Goal: Transaction & Acquisition: Book appointment/travel/reservation

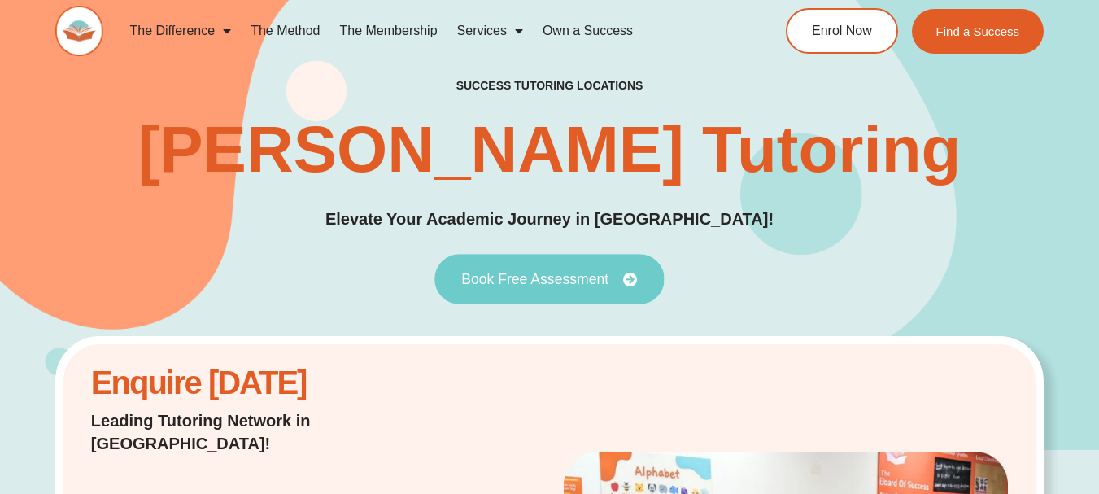
drag, startPoint x: 675, startPoint y: 124, endPoint x: 568, endPoint y: 288, distance: 196.3
click at [568, 288] on link "Book Free Assessment" at bounding box center [548, 279] width 229 height 50
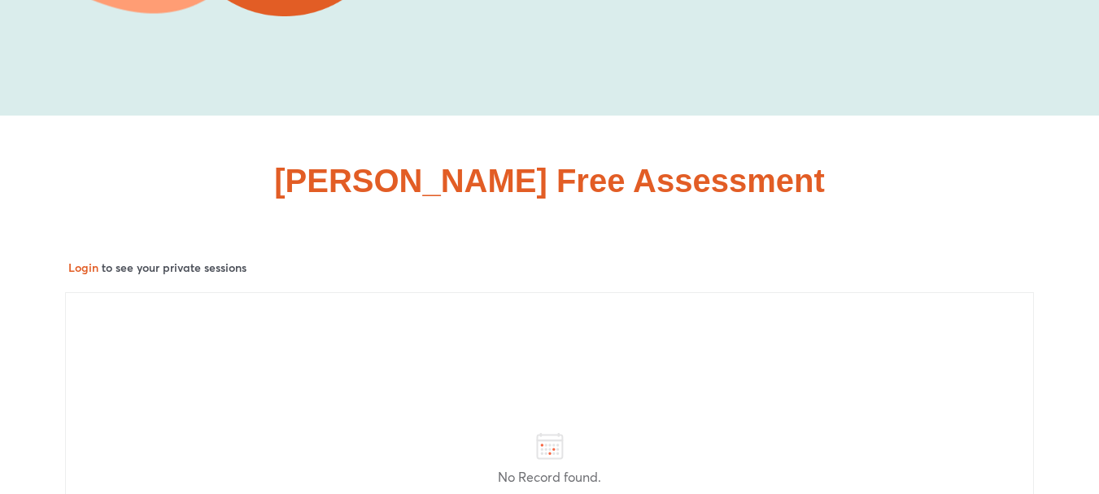
scroll to position [7202, 0]
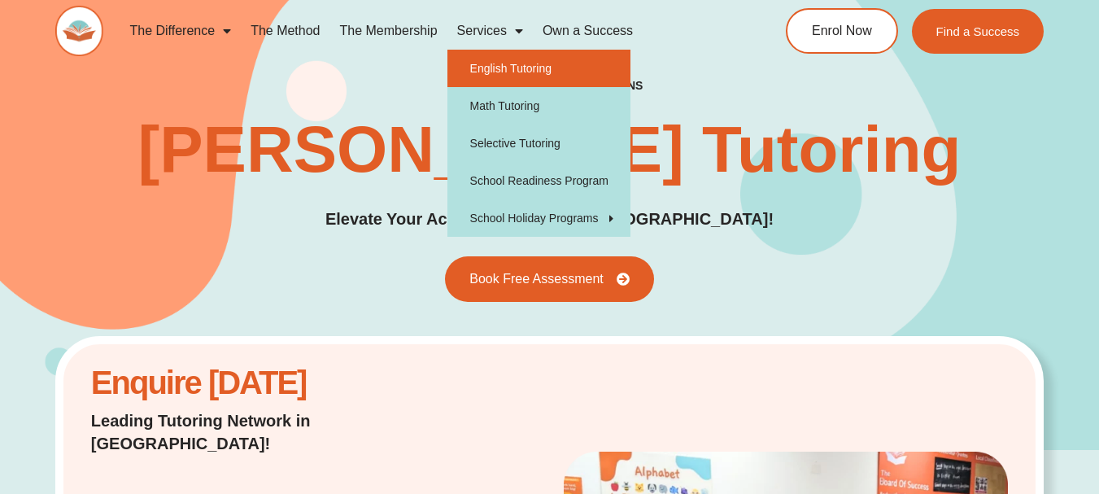
click at [512, 75] on link "English Tutoring" at bounding box center [538, 68] width 183 height 37
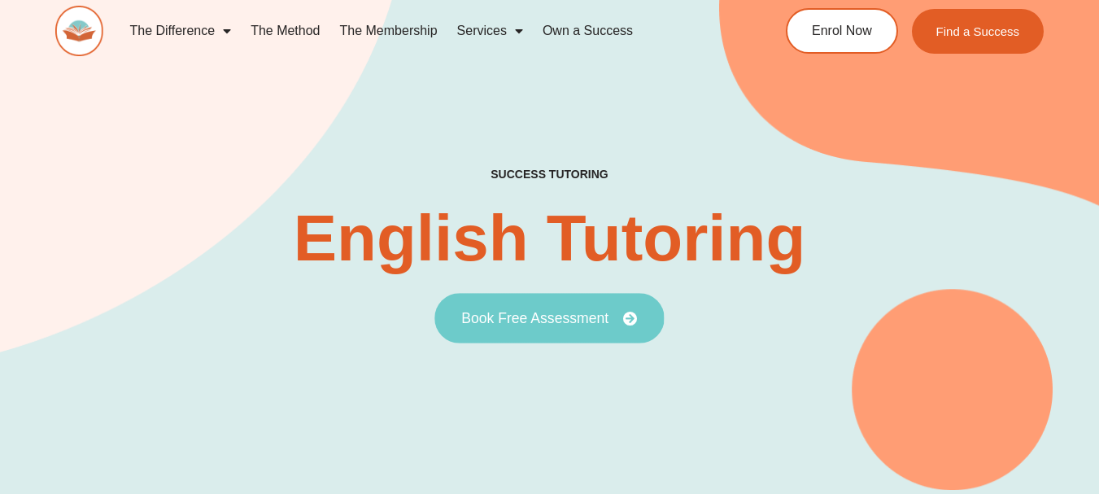
click at [580, 330] on link "Book Free Assessment" at bounding box center [548, 318] width 229 height 50
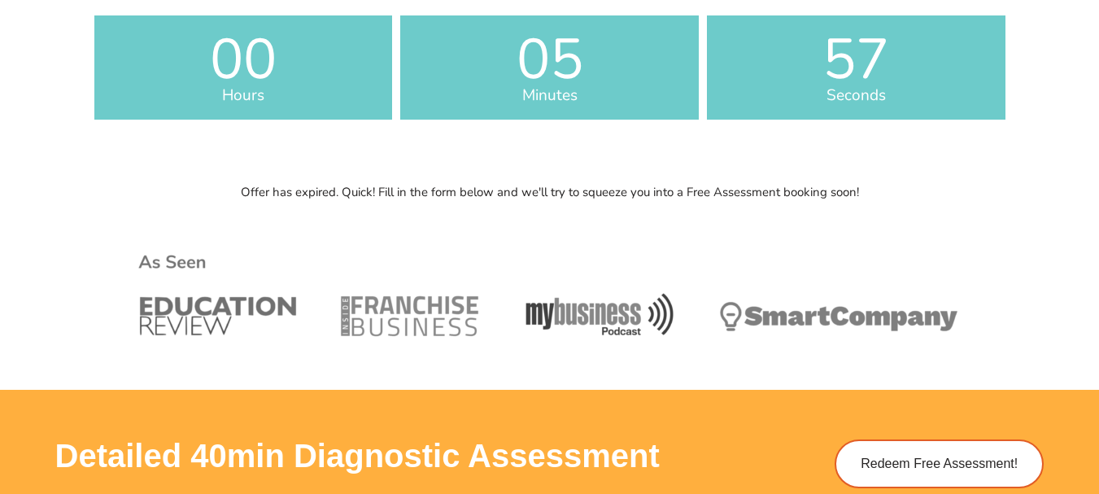
scroll to position [569, 0]
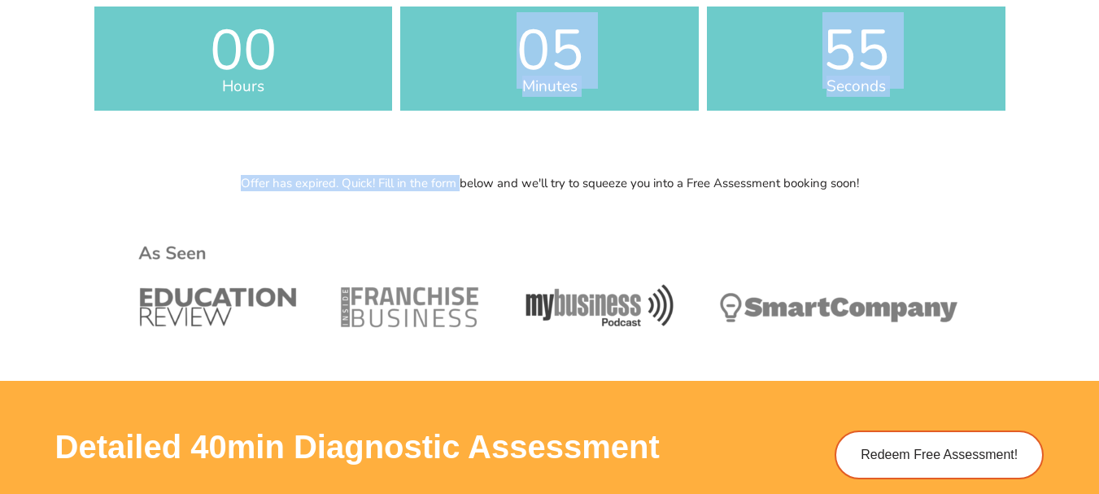
drag, startPoint x: 354, startPoint y: 169, endPoint x: 460, endPoint y: 174, distance: 106.7
click at [460, 174] on div "Offer has expired. Quick! Fill in the form below and we'll try to squeeze you i…" at bounding box center [549, 274] width 927 height 211
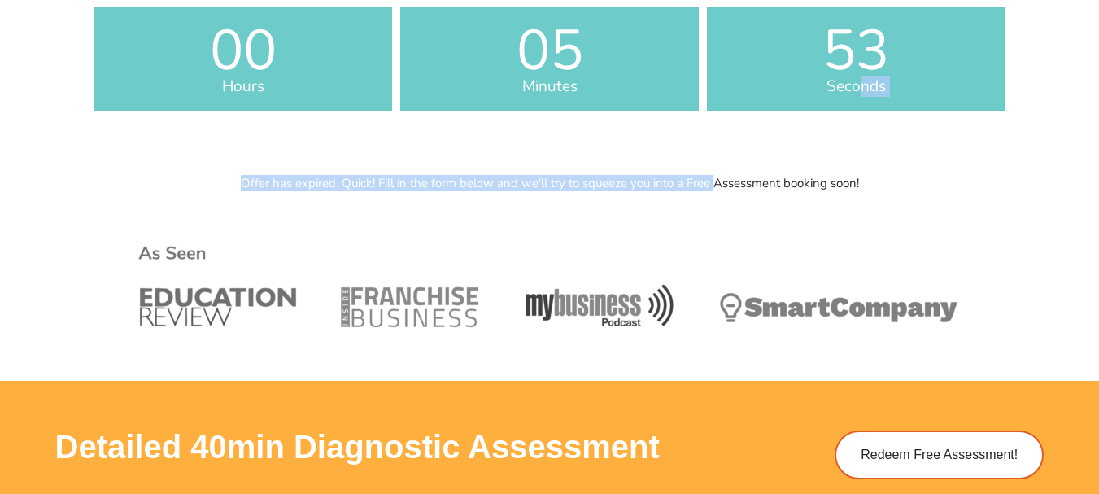
drag, startPoint x: 765, startPoint y: 172, endPoint x: 856, endPoint y: 161, distance: 91.7
click at [856, 161] on div "Offer Ends Soon 00 Hours 05 Minutes 53 Seconds Offer has expired. Quick! Fill i…" at bounding box center [549, 34] width 927 height 270
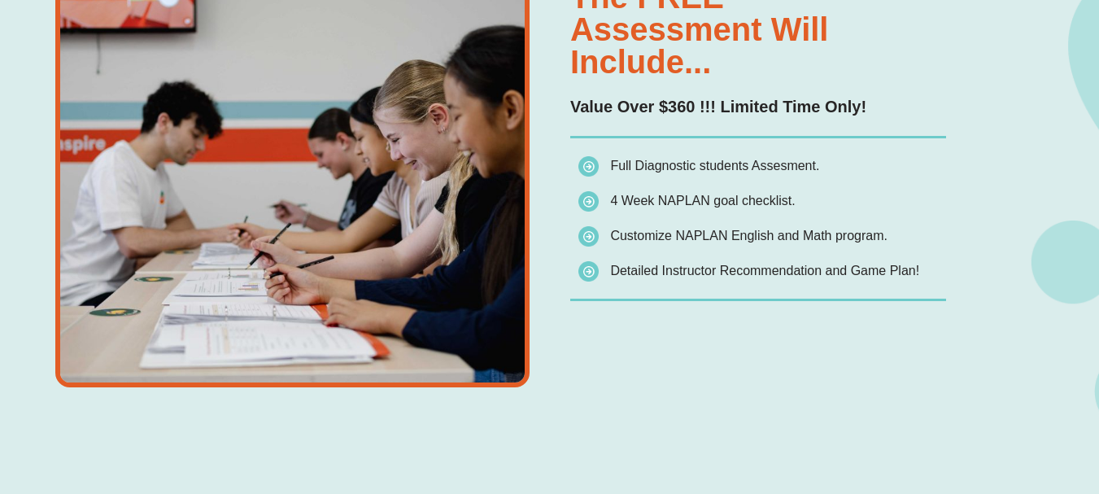
scroll to position [1138, 0]
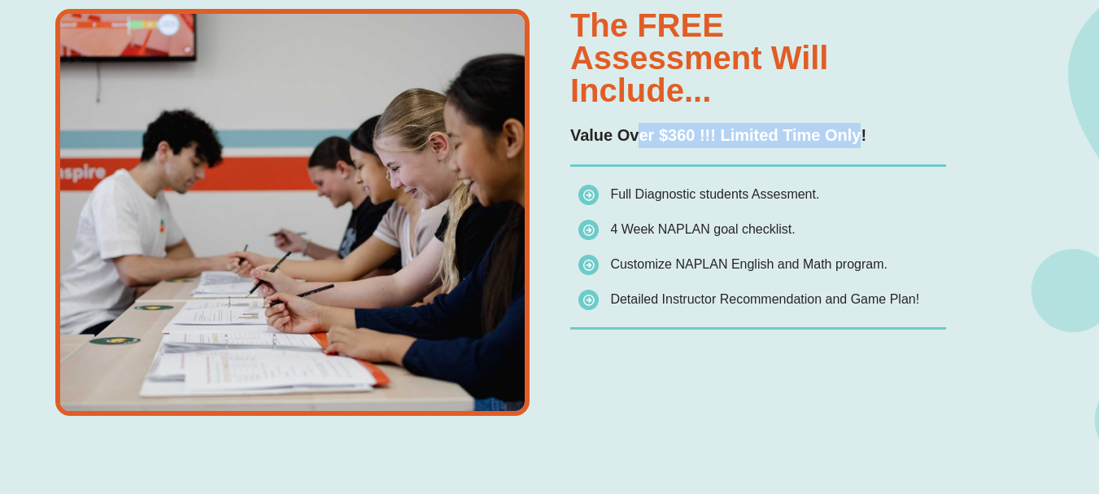
drag, startPoint x: 636, startPoint y: 138, endPoint x: 857, endPoint y: 143, distance: 221.3
click at [857, 143] on p "Value Over $360 !!! Limited Time Only!" at bounding box center [758, 135] width 376 height 25
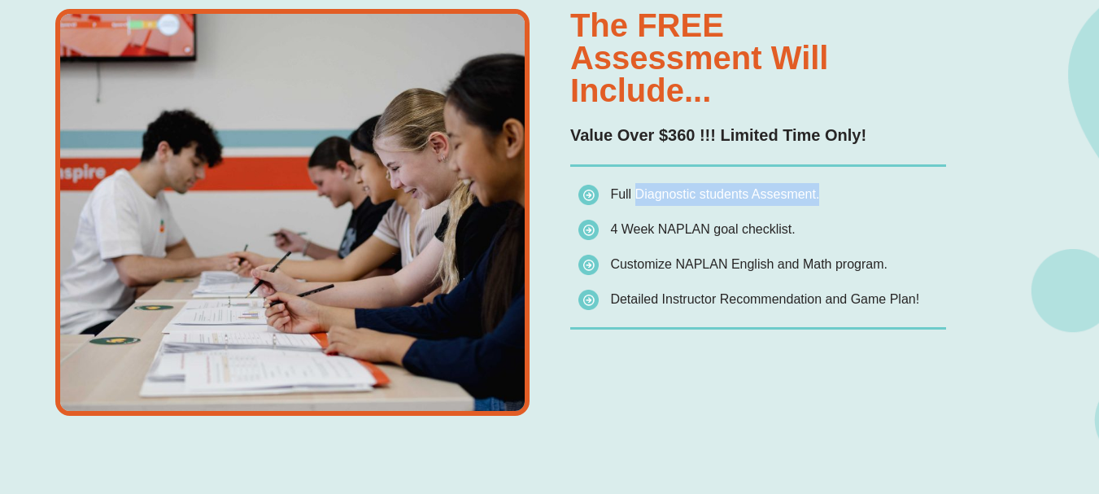
drag, startPoint x: 632, startPoint y: 188, endPoint x: 817, endPoint y: 207, distance: 185.6
click at [817, 207] on li "Full Diagnostic students Assesment." at bounding box center [762, 197] width 368 height 29
drag, startPoint x: 817, startPoint y: 207, endPoint x: 809, endPoint y: 213, distance: 9.8
click at [815, 208] on li "Full Diagnostic students Assesment." at bounding box center [762, 197] width 368 height 29
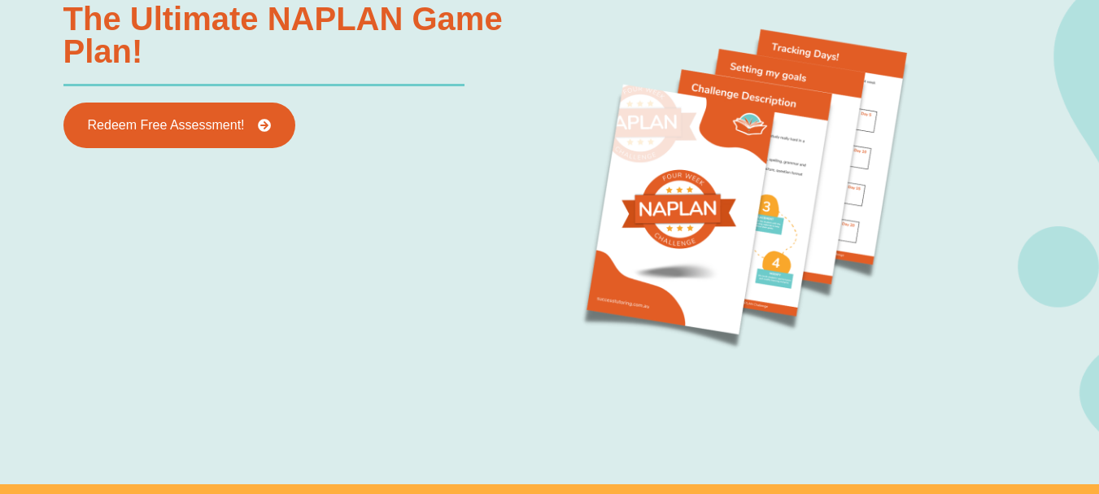
click at [445, 172] on div "The Ultimate NAPLAN Game Plan! Redeem Free Assessment!" at bounding box center [302, 189] width 495 height 390
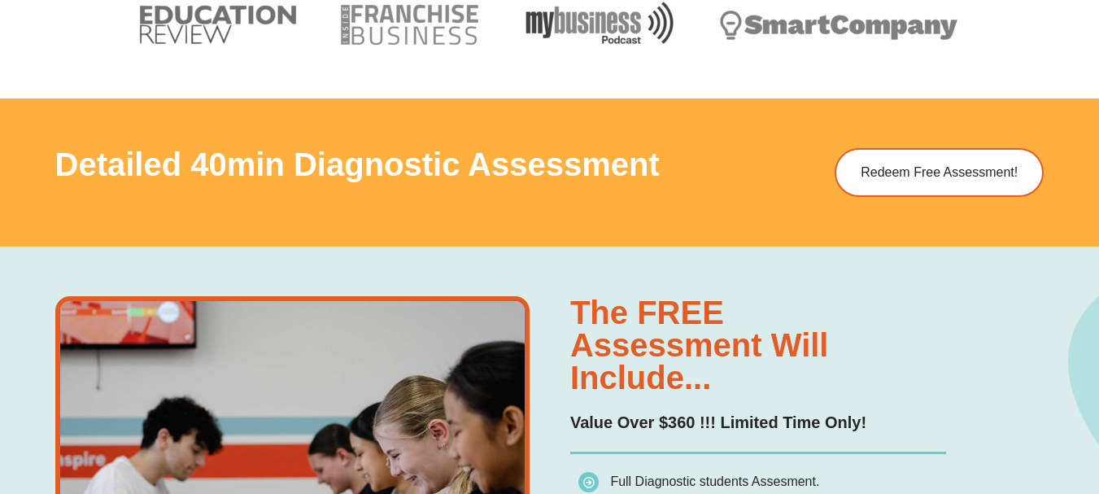
scroll to position [0, 0]
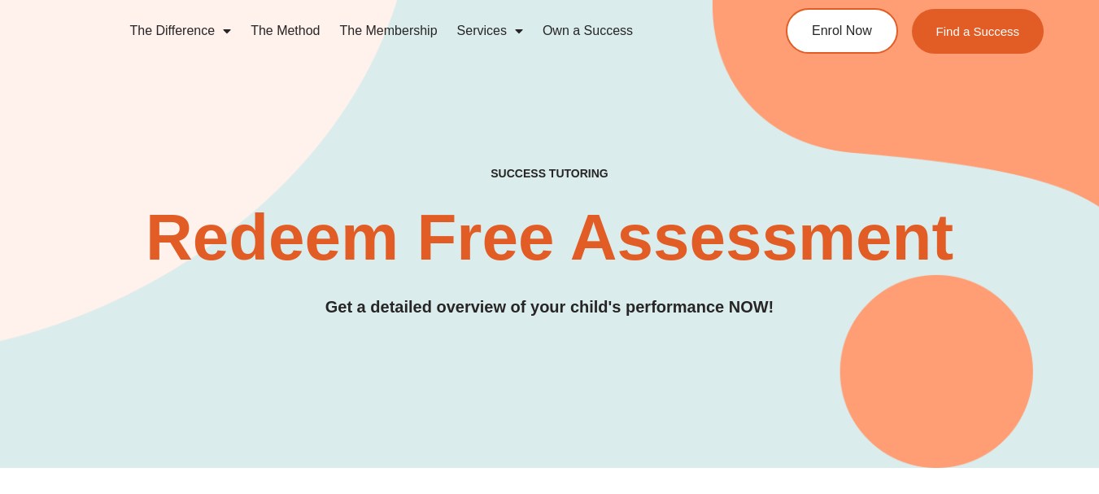
drag, startPoint x: 313, startPoint y: 105, endPoint x: 441, endPoint y: -98, distance: 240.1
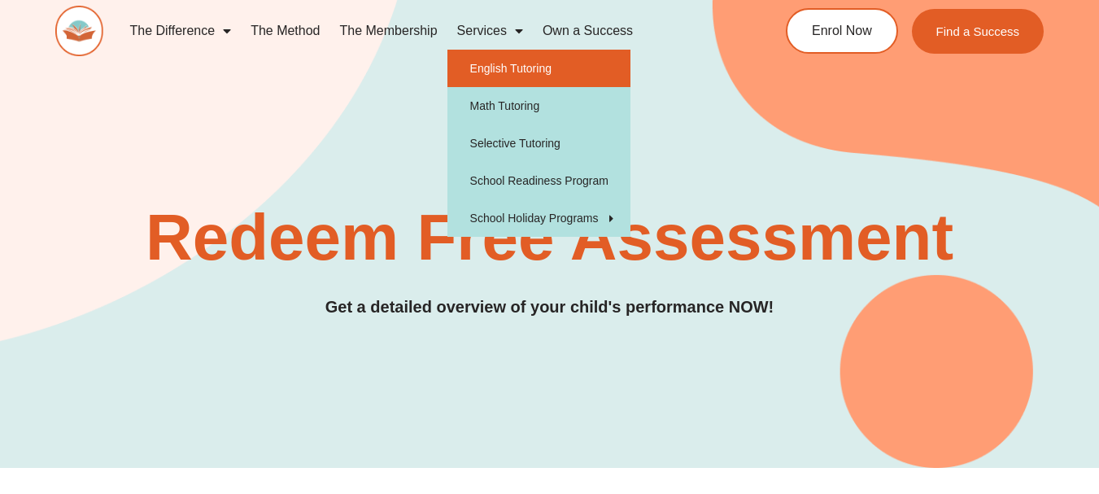
click at [507, 63] on link "English Tutoring" at bounding box center [538, 68] width 183 height 37
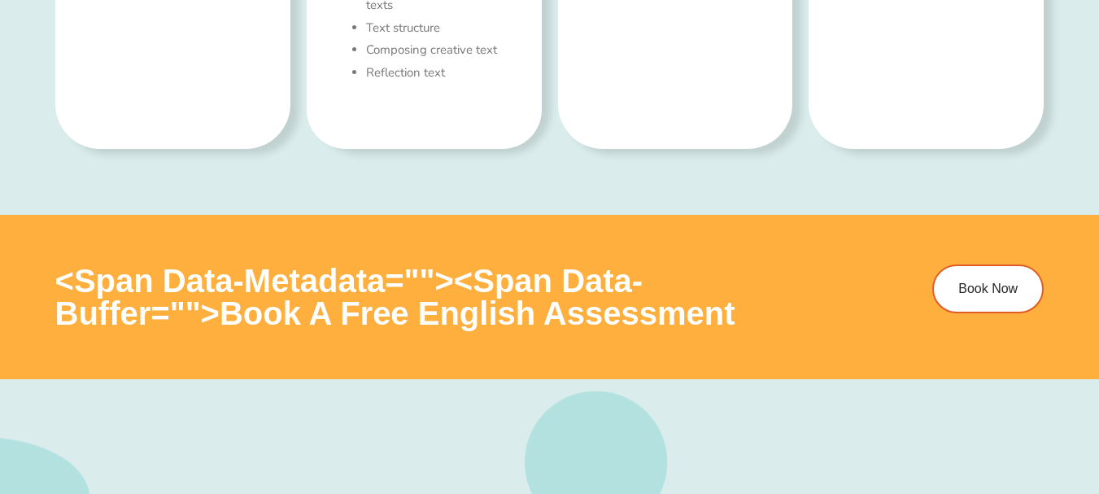
scroll to position [1383, 0]
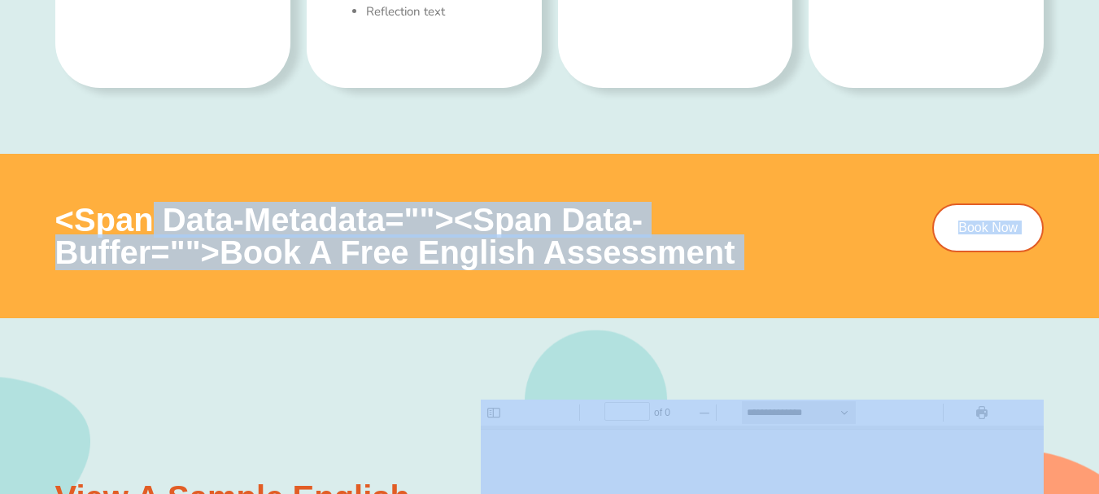
scroll to position [0, 0]
click at [765, 286] on div "<span data-metadata=" "><span data-buffer=" ">Book a Free english Assessment Bo…" at bounding box center [549, 236] width 989 height 164
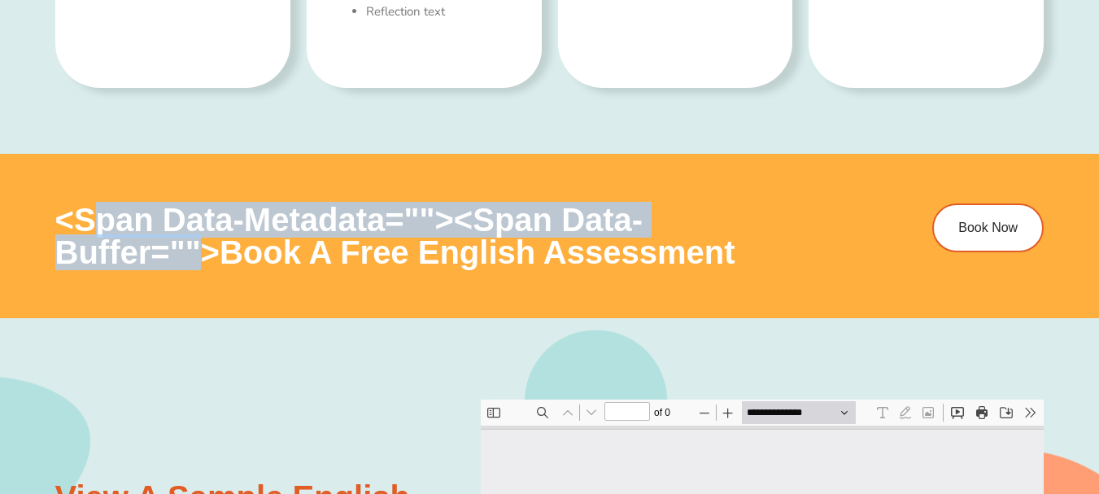
drag, startPoint x: 209, startPoint y: 246, endPoint x: 80, endPoint y: 237, distance: 129.7
click at [80, 237] on h3 "<span data-metadata=" "><span data-buffer=" ">Book a Free english Assessment" at bounding box center [444, 235] width 778 height 65
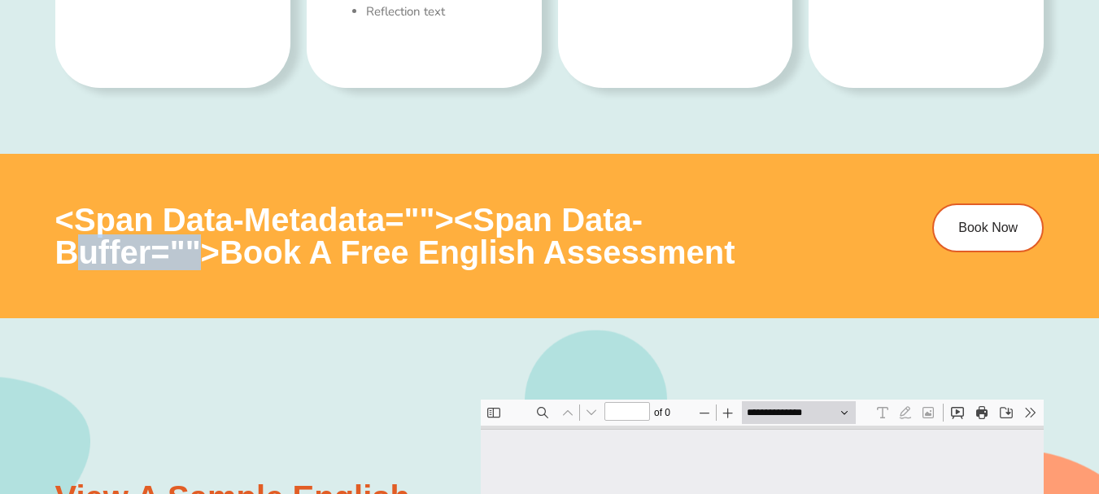
click at [80, 237] on h3 "<span data-metadata=" "><span data-buffer=" ">Book a Free english Assessment" at bounding box center [444, 235] width 778 height 65
type input "*"
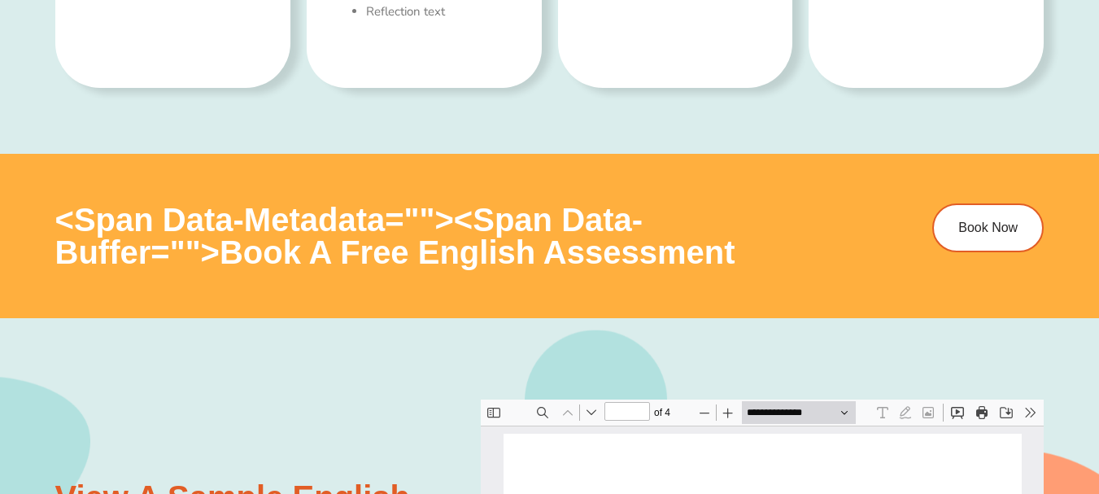
scroll to position [8, 0]
drag, startPoint x: 68, startPoint y: 237, endPoint x: 210, endPoint y: 238, distance: 141.5
click at [210, 238] on h3 "<span data-metadata=" "><span data-buffer=" ">Book a Free english Assessment" at bounding box center [444, 235] width 778 height 65
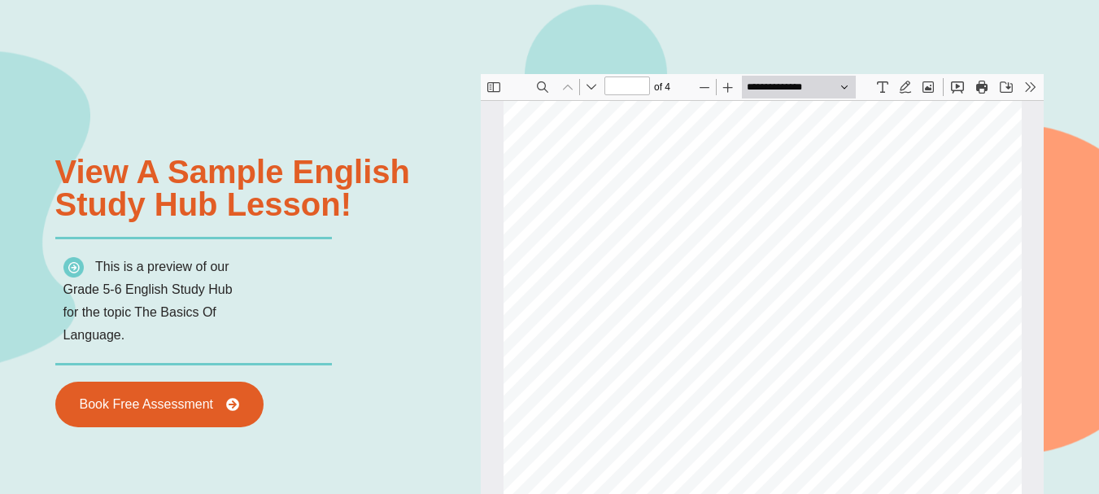
scroll to position [1782, 0]
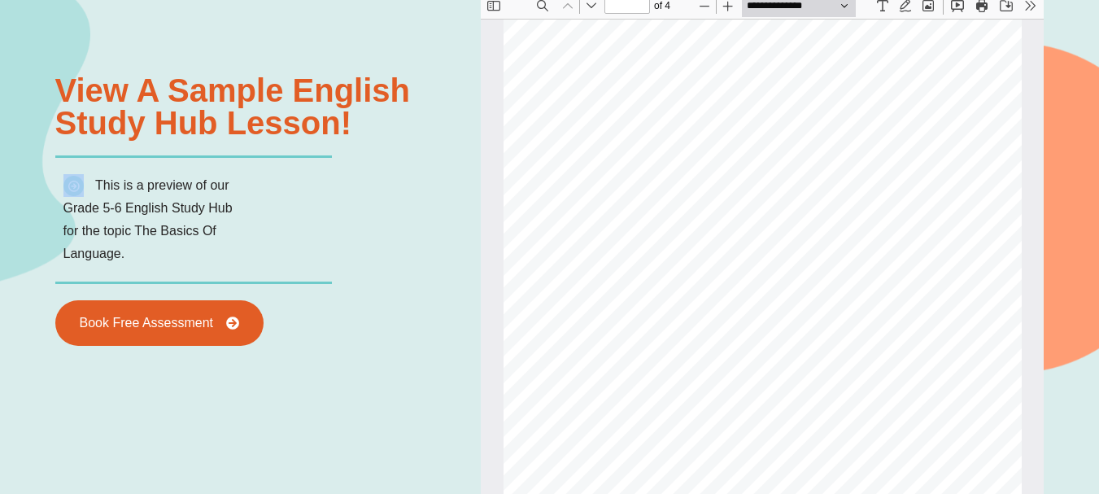
drag, startPoint x: 30, startPoint y: 165, endPoint x: 85, endPoint y: 159, distance: 54.9
click at [84, 159] on div "Powered By EmbedPress View a sample english Study Hub lesson! This is a preview…" at bounding box center [549, 448] width 1099 height 1074
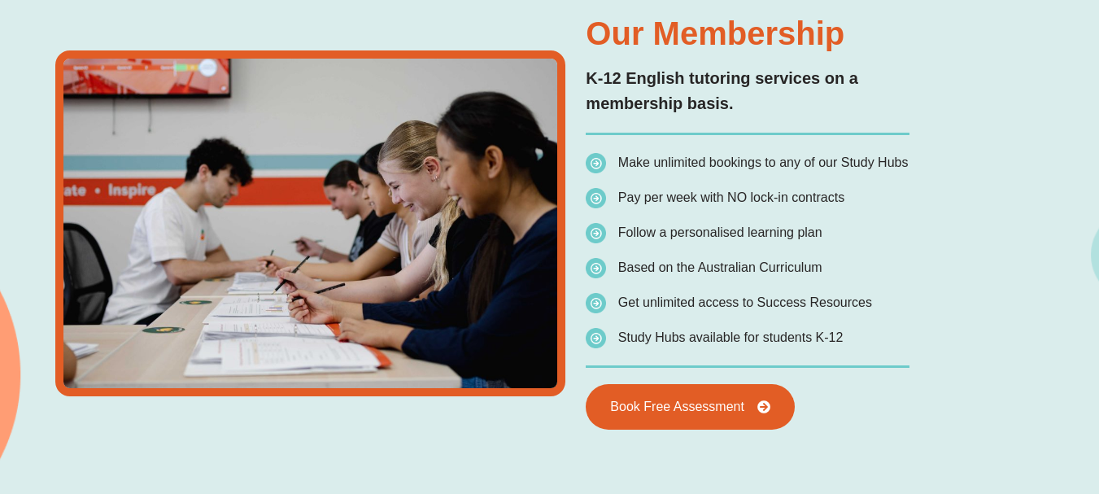
scroll to position [2921, 0]
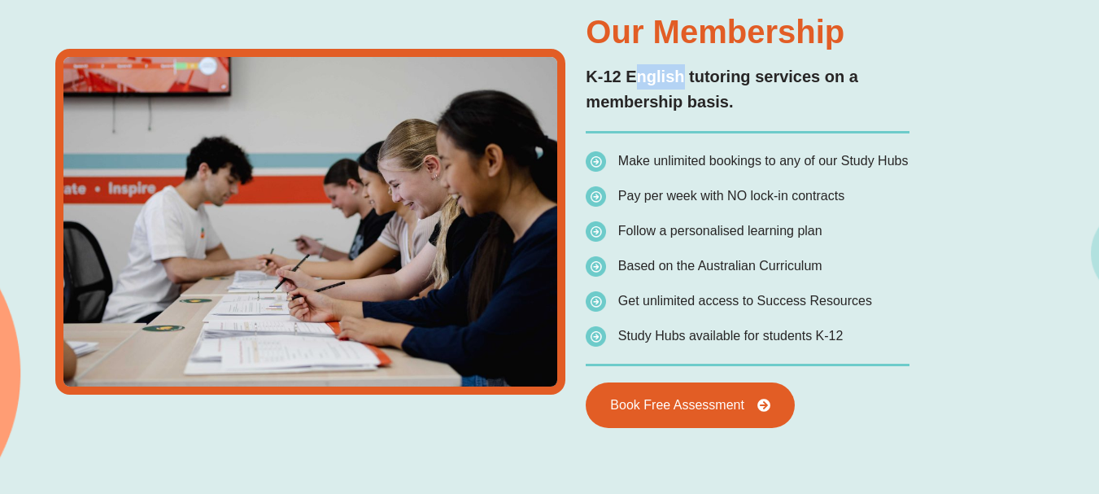
drag, startPoint x: 644, startPoint y: 81, endPoint x: 734, endPoint y: 73, distance: 90.6
click at [739, 71] on p "K-12 English tutoring services on a membership basis." at bounding box center [748, 89] width 324 height 50
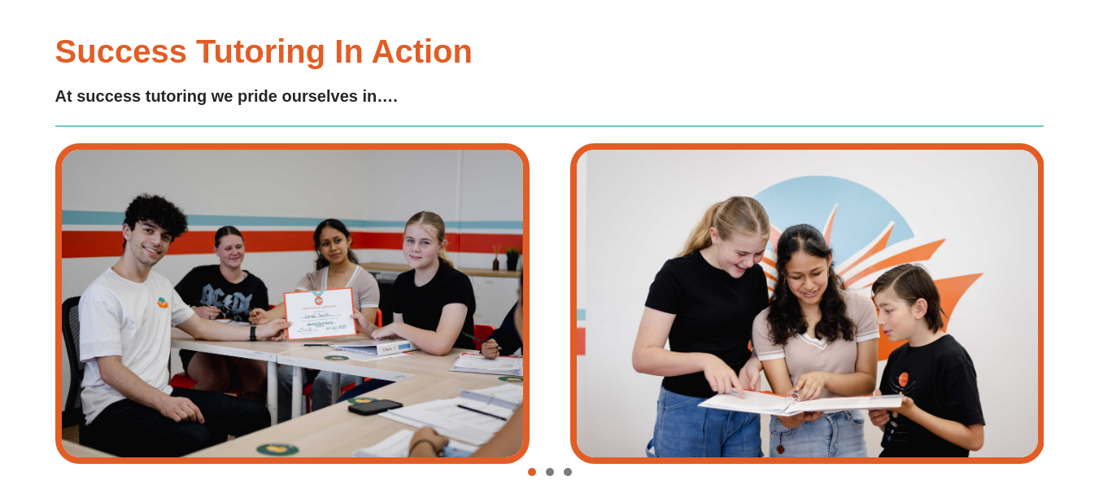
scroll to position [3165, 0]
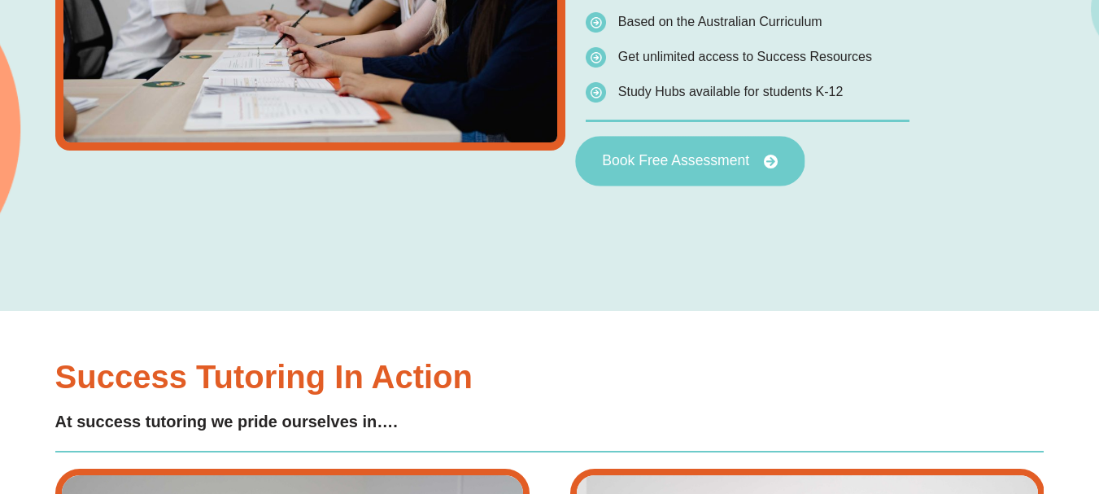
click at [739, 154] on span "Book Free Assessment" at bounding box center [676, 161] width 147 height 15
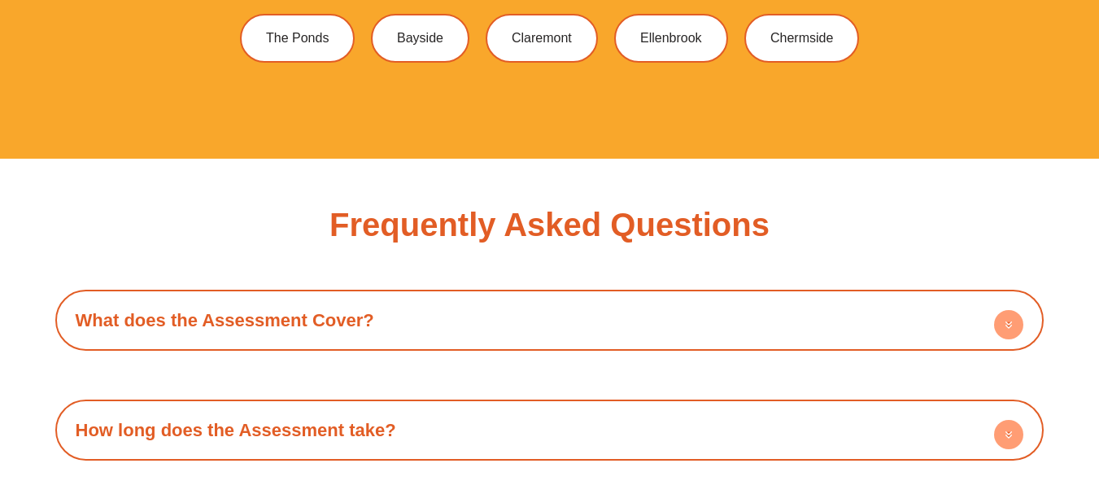
scroll to position [4437, 0]
